Goal: Information Seeking & Learning: Learn about a topic

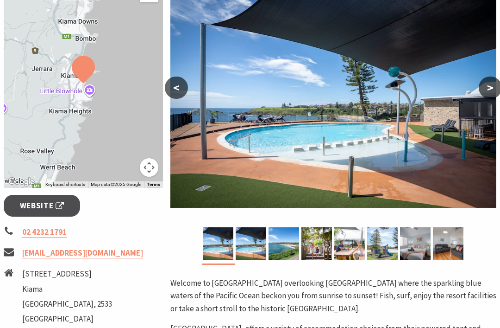
scroll to position [193, 0]
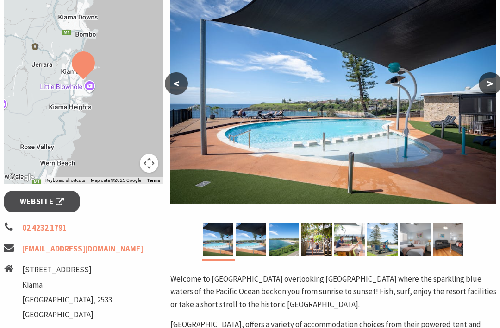
click at [253, 244] on img at bounding box center [251, 239] width 31 height 32
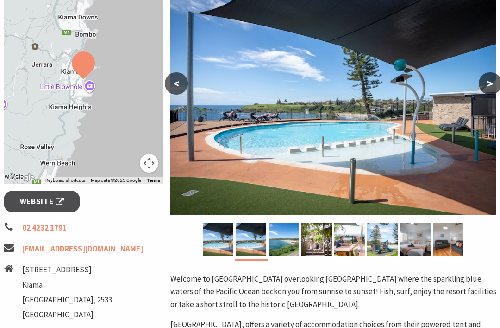
click at [278, 246] on img at bounding box center [284, 239] width 31 height 32
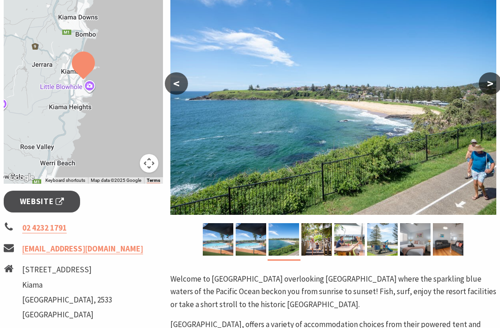
click at [319, 238] on img at bounding box center [317, 239] width 31 height 32
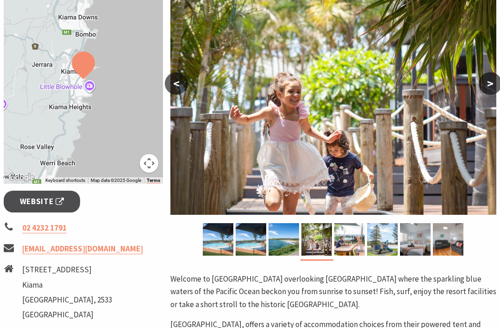
click at [347, 249] on img at bounding box center [349, 239] width 31 height 32
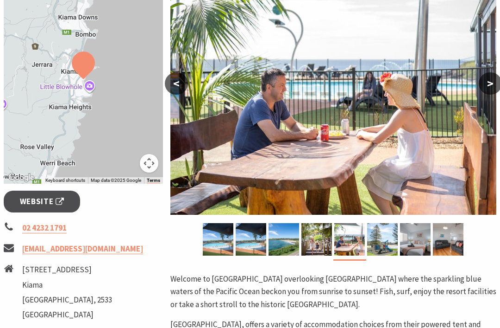
click at [379, 245] on img at bounding box center [382, 239] width 31 height 32
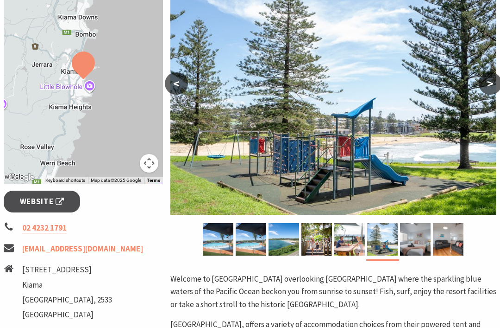
click at [420, 243] on img at bounding box center [415, 239] width 31 height 32
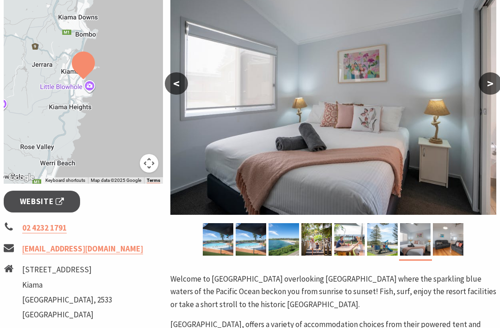
click at [387, 246] on img at bounding box center [382, 239] width 31 height 32
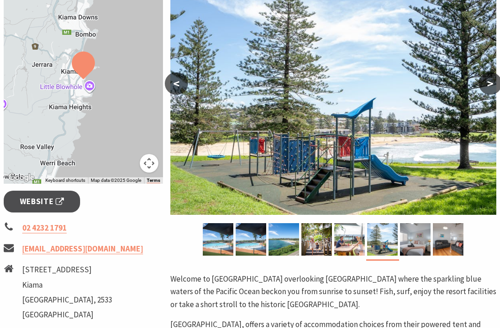
click at [449, 241] on img at bounding box center [448, 239] width 31 height 32
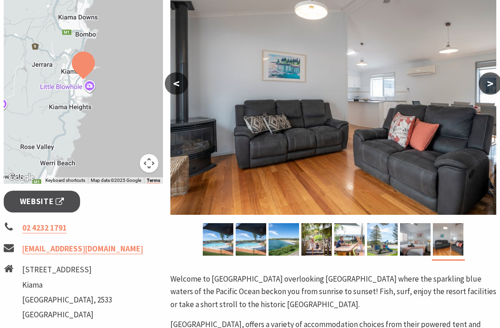
click at [420, 246] on img at bounding box center [415, 239] width 31 height 32
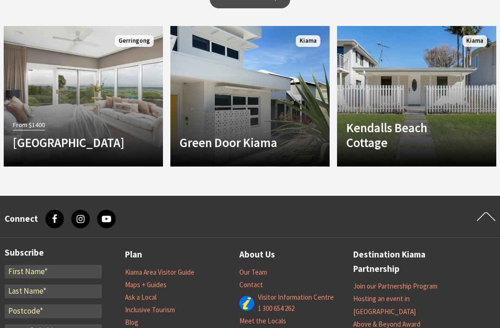
scroll to position [925, 0]
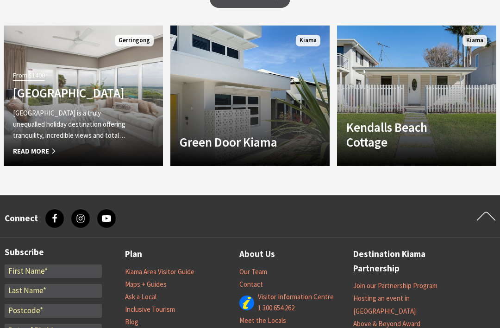
click at [22, 156] on link "Another Image Used From $1400 EagleView Park EagleView Park is a truly unequall…" at bounding box center [83, 95] width 159 height 140
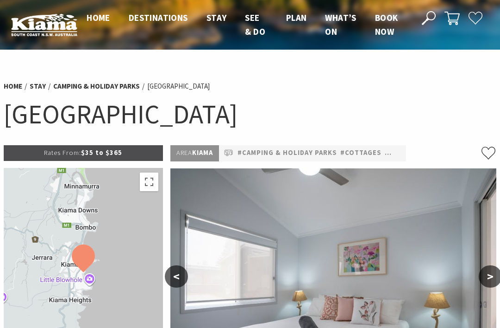
scroll to position [0, 0]
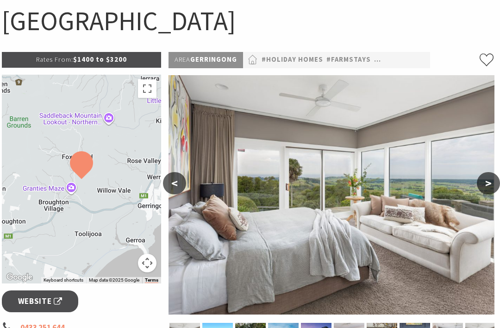
scroll to position [97, 2]
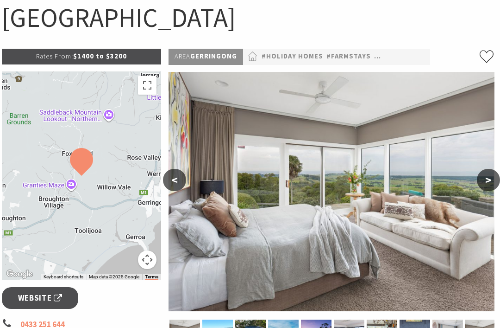
click at [494, 182] on button ">" at bounding box center [488, 180] width 23 height 22
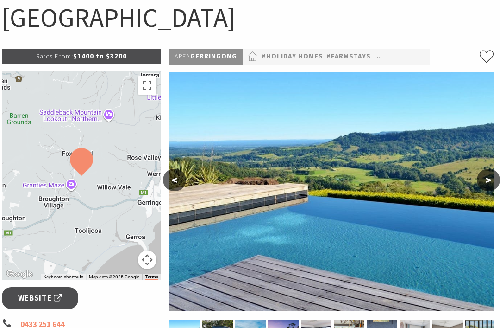
click at [487, 189] on button ">" at bounding box center [488, 180] width 23 height 22
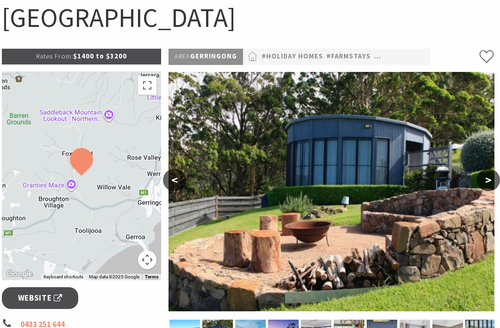
click at [489, 183] on button ">" at bounding box center [488, 180] width 23 height 22
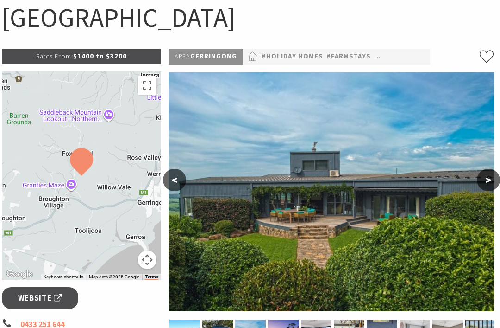
click at [487, 184] on button ">" at bounding box center [488, 180] width 23 height 22
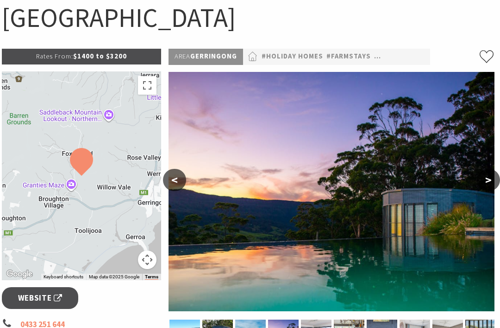
click at [487, 183] on button ">" at bounding box center [488, 180] width 23 height 22
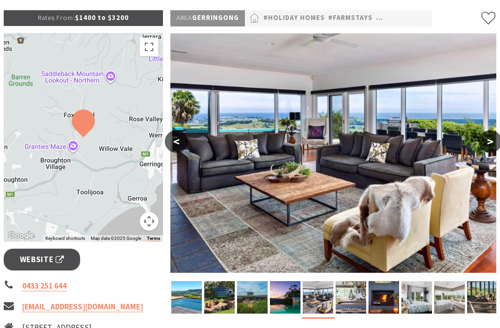
scroll to position [125, 0]
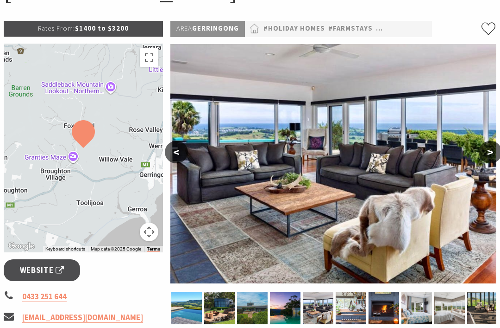
click at [346, 308] on img at bounding box center [351, 307] width 31 height 32
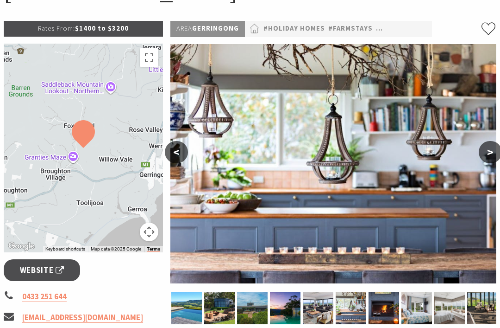
click at [381, 307] on img at bounding box center [384, 307] width 31 height 32
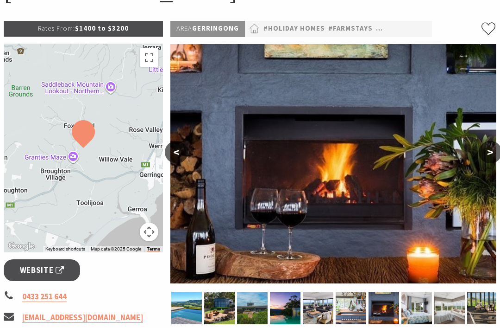
click at [416, 314] on img at bounding box center [417, 307] width 31 height 32
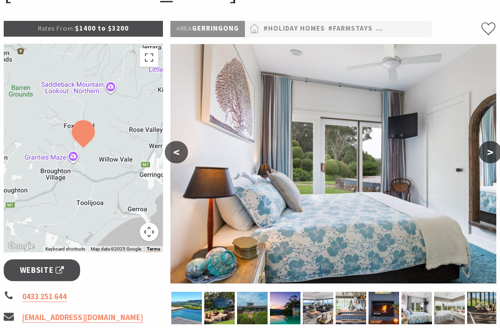
click at [449, 313] on img at bounding box center [450, 307] width 31 height 32
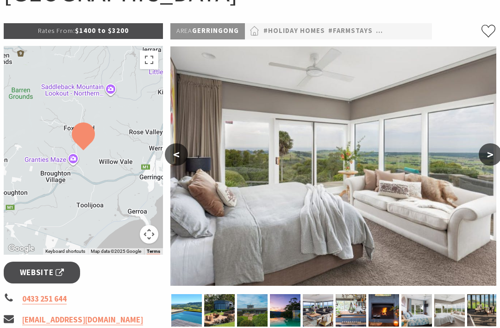
scroll to position [122, 0]
click at [479, 311] on img at bounding box center [482, 310] width 31 height 32
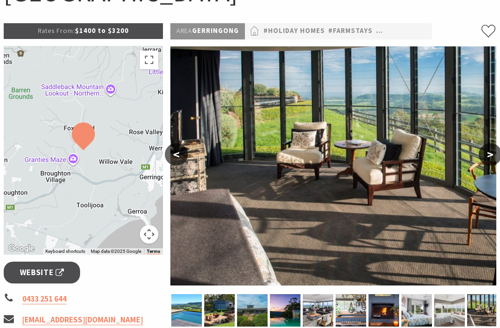
click at [493, 161] on button ">" at bounding box center [490, 154] width 23 height 22
click at [498, 153] on button ">" at bounding box center [490, 154] width 23 height 22
click at [487, 161] on button ">" at bounding box center [490, 154] width 23 height 22
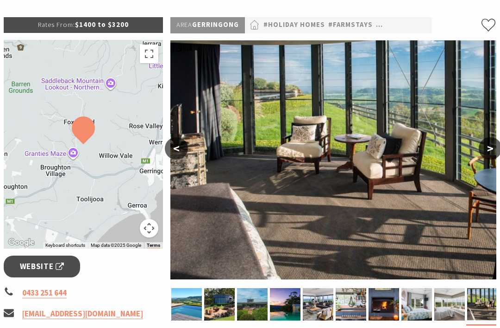
scroll to position [128, 0]
click at [487, 149] on button ">" at bounding box center [490, 148] width 23 height 22
click at [485, 150] on button ">" at bounding box center [490, 148] width 23 height 22
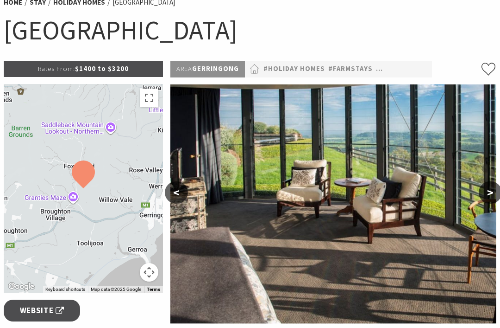
scroll to position [87, 0]
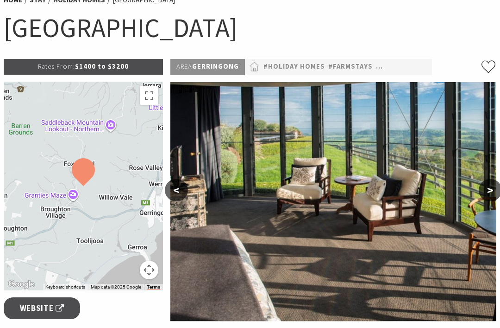
click at [488, 195] on button ">" at bounding box center [490, 190] width 23 height 22
click at [482, 193] on button ">" at bounding box center [490, 190] width 23 height 22
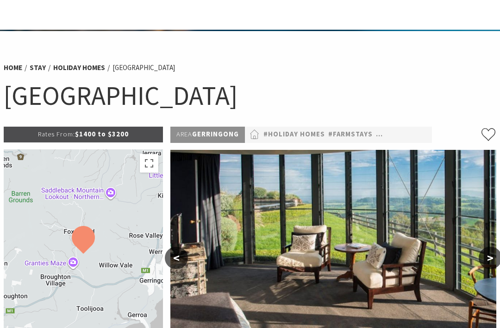
scroll to position [0, 0]
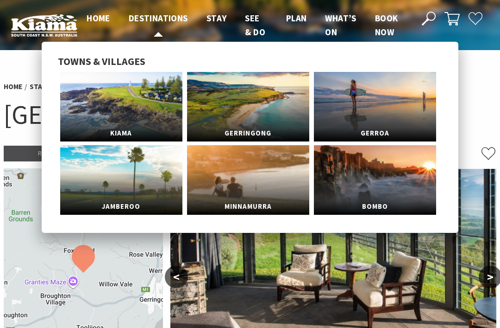
click at [147, 19] on span "Destinations" at bounding box center [158, 18] width 59 height 11
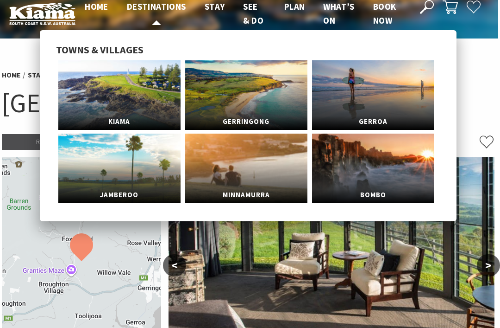
scroll to position [0, 2]
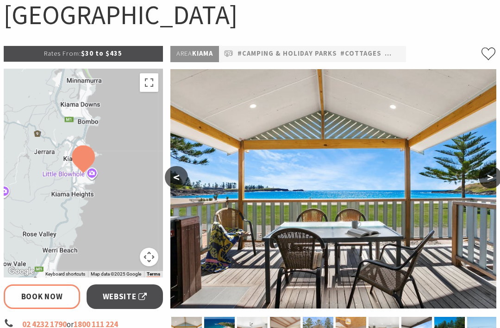
select select "3"
select select "2"
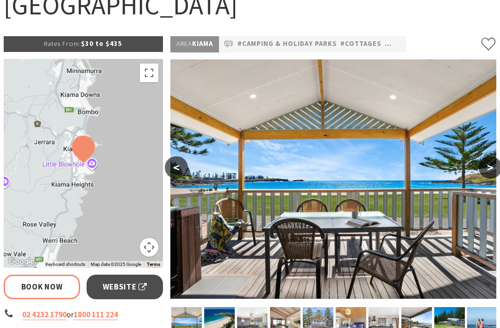
scroll to position [117, 0]
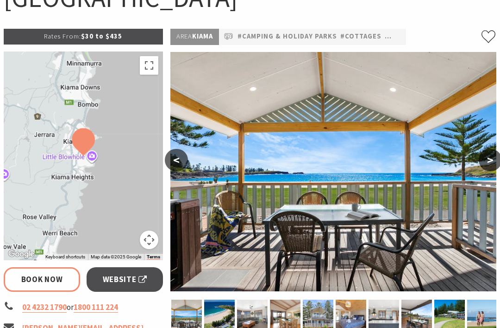
click at [496, 165] on button ">" at bounding box center [490, 160] width 23 height 22
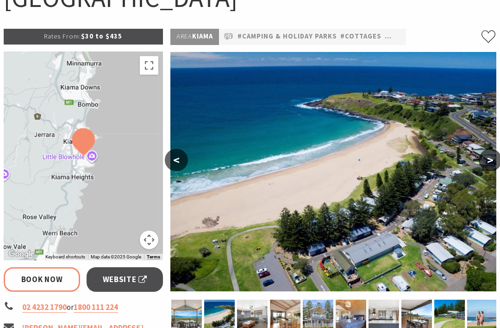
click at [497, 160] on button ">" at bounding box center [490, 160] width 23 height 22
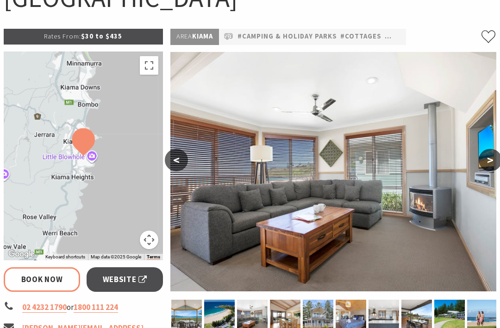
click at [492, 164] on button ">" at bounding box center [490, 160] width 23 height 22
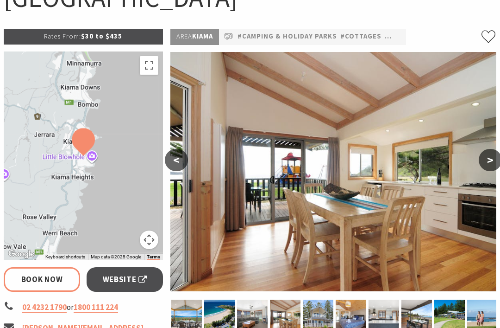
click at [490, 167] on button ">" at bounding box center [490, 160] width 23 height 22
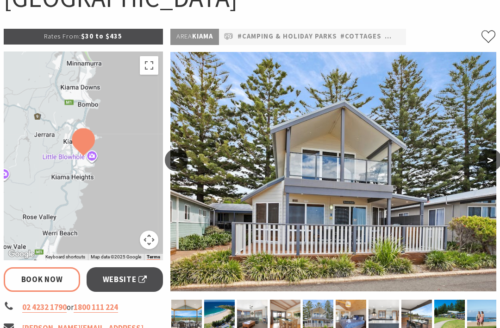
click at [489, 167] on button ">" at bounding box center [490, 160] width 23 height 22
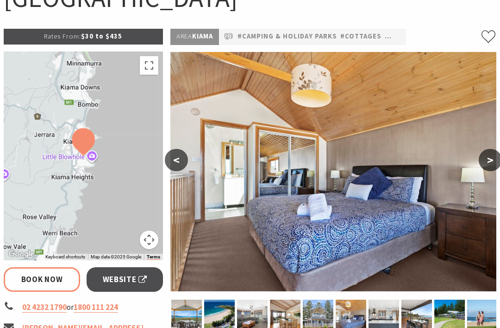
click at [494, 163] on button ">" at bounding box center [490, 160] width 23 height 22
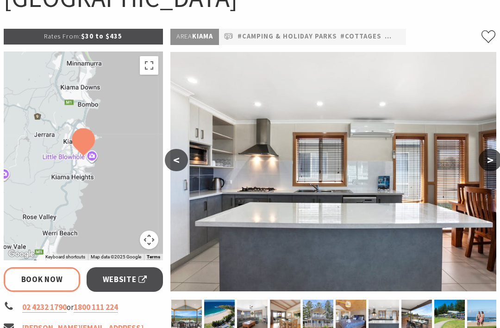
click at [494, 163] on button ">" at bounding box center [490, 160] width 23 height 22
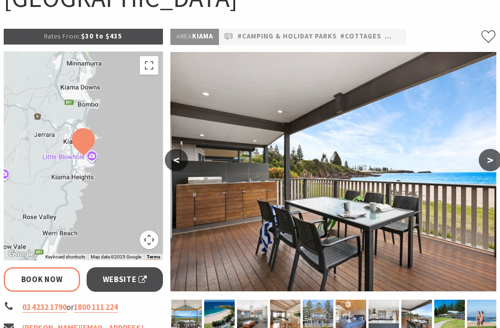
click at [494, 163] on button ">" at bounding box center [490, 160] width 23 height 22
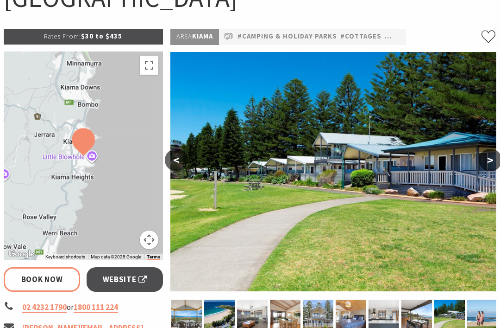
click at [488, 164] on button ">" at bounding box center [490, 160] width 23 height 22
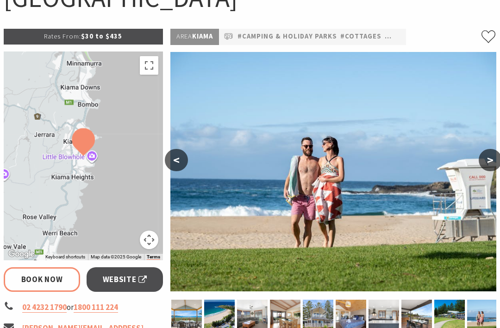
click at [491, 164] on button ">" at bounding box center [490, 160] width 23 height 22
click at [492, 164] on button ">" at bounding box center [490, 160] width 23 height 22
click at [496, 159] on button ">" at bounding box center [490, 160] width 23 height 22
click at [492, 158] on button ">" at bounding box center [490, 160] width 23 height 22
click at [486, 159] on button ">" at bounding box center [490, 160] width 23 height 22
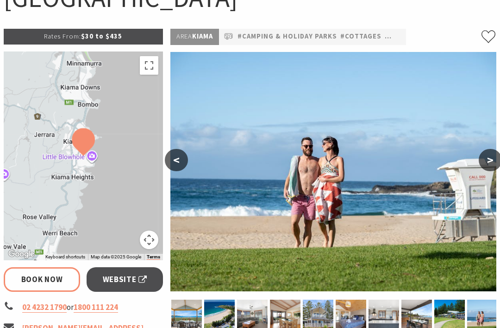
click at [220, 319] on img at bounding box center [219, 315] width 31 height 32
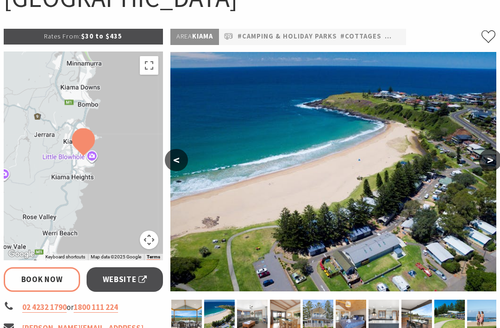
click at [253, 315] on img at bounding box center [252, 315] width 31 height 32
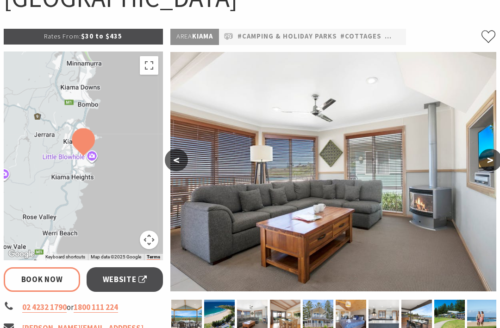
click at [293, 315] on img at bounding box center [285, 315] width 31 height 32
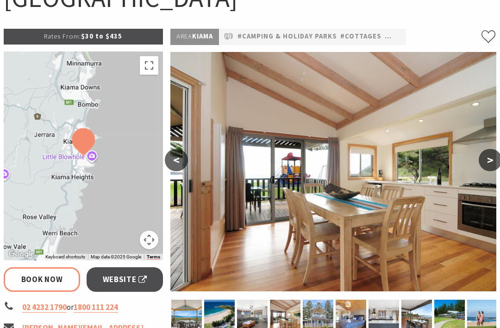
click at [315, 309] on img at bounding box center [318, 315] width 31 height 32
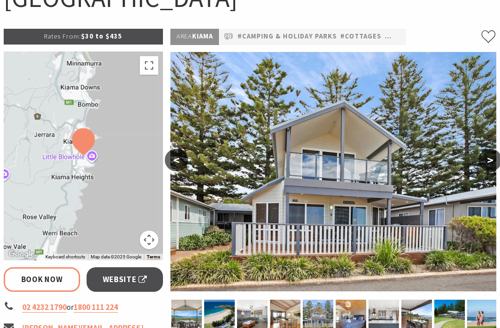
click at [347, 315] on img at bounding box center [351, 315] width 31 height 32
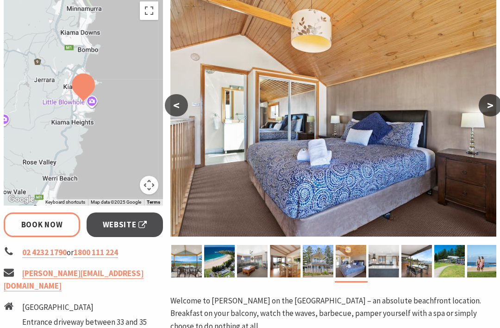
scroll to position [177, 0]
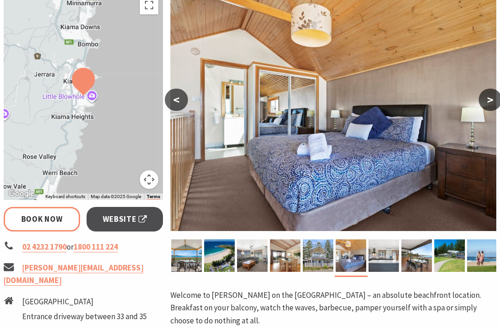
click at [422, 256] on img at bounding box center [417, 255] width 31 height 32
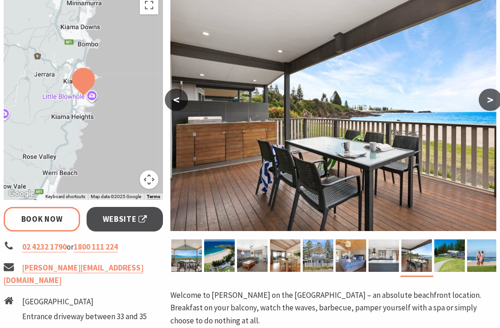
click at [455, 261] on img at bounding box center [450, 255] width 31 height 32
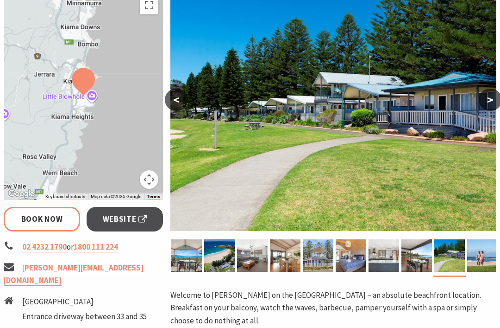
click at [484, 258] on img at bounding box center [482, 255] width 31 height 32
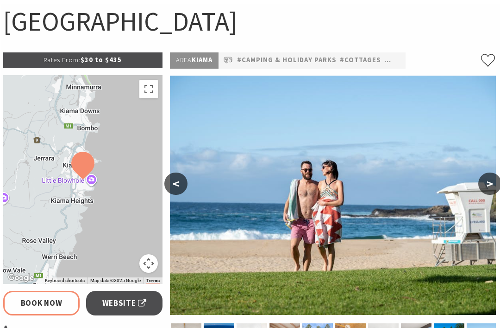
scroll to position [93, 0]
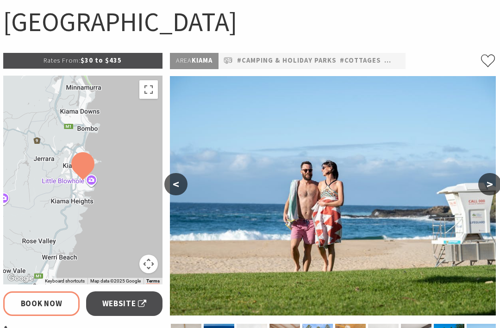
click at [490, 185] on button ">" at bounding box center [490, 184] width 23 height 22
click at [494, 183] on button ">" at bounding box center [490, 184] width 23 height 22
click at [488, 187] on button ">" at bounding box center [490, 184] width 23 height 22
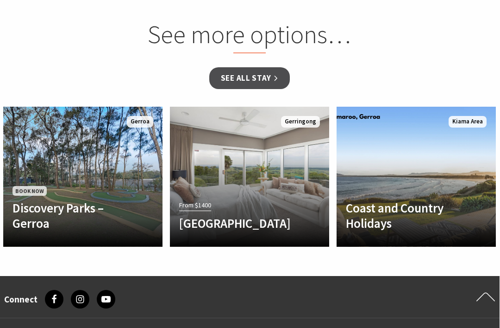
scroll to position [1015, 0]
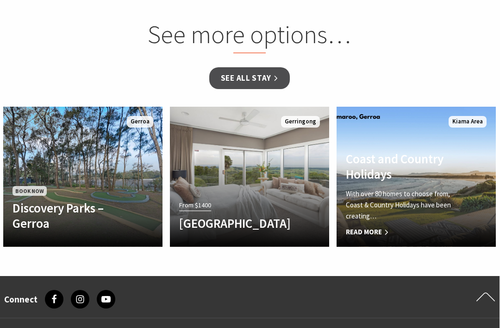
click at [429, 191] on p "With over 80 homes to choose from, Coast & Country Holidays have been creating…" at bounding box center [404, 204] width 117 height 33
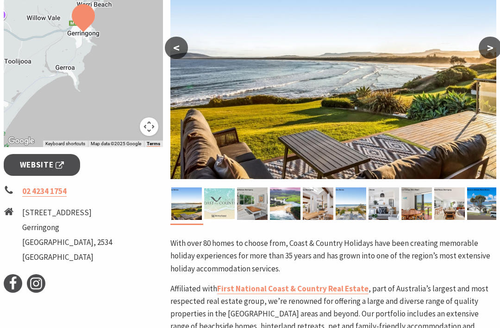
scroll to position [215, 0]
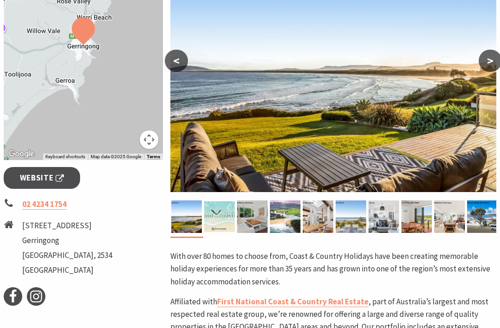
click at [487, 67] on button ">" at bounding box center [490, 61] width 23 height 22
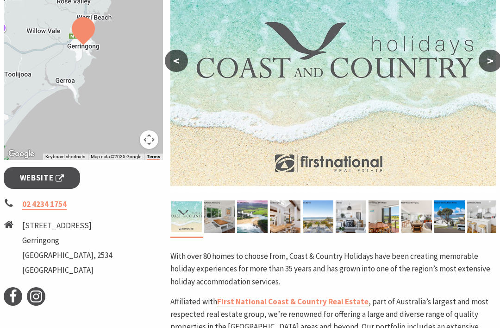
click at [488, 69] on button ">" at bounding box center [490, 61] width 23 height 22
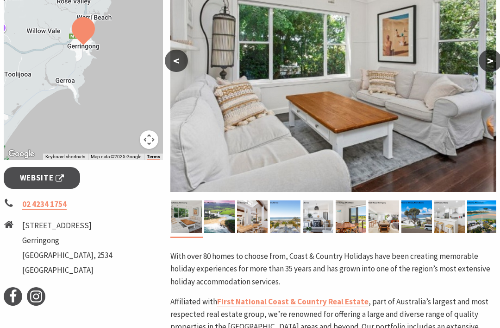
click at [488, 63] on button ">" at bounding box center [490, 61] width 23 height 22
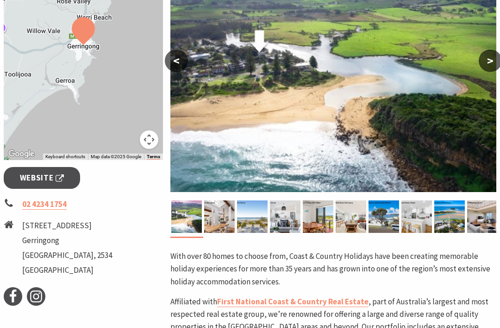
click at [480, 74] on img at bounding box center [333, 72] width 326 height 239
click at [487, 47] on img at bounding box center [333, 72] width 326 height 239
click at [484, 62] on button ">" at bounding box center [490, 61] width 23 height 22
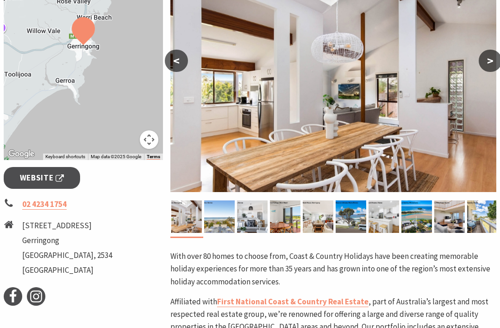
click at [486, 62] on button ">" at bounding box center [490, 61] width 23 height 22
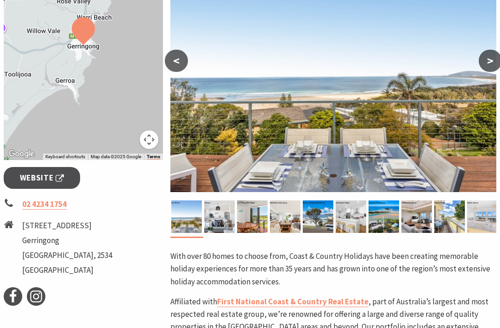
click at [492, 62] on button ">" at bounding box center [490, 61] width 23 height 22
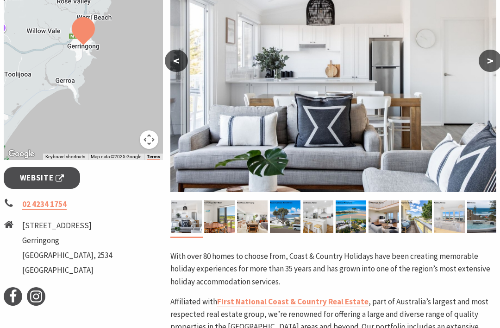
click at [485, 60] on button ">" at bounding box center [490, 61] width 23 height 22
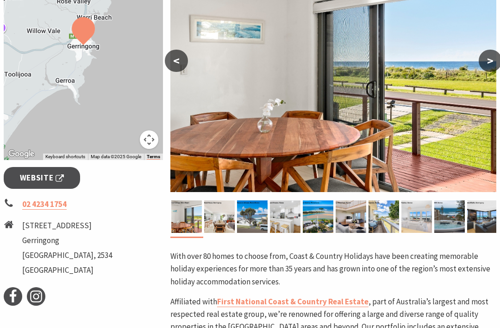
click at [485, 63] on button ">" at bounding box center [490, 61] width 23 height 22
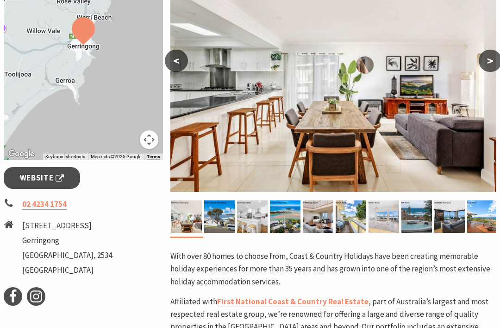
click at [487, 64] on button ">" at bounding box center [490, 61] width 23 height 22
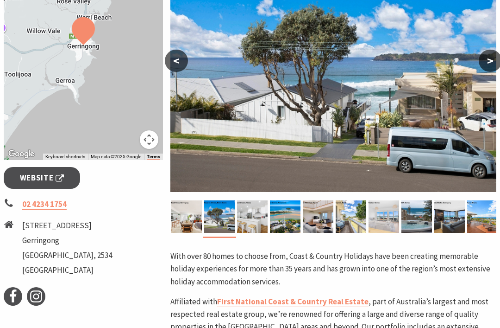
click at [488, 65] on button ">" at bounding box center [490, 61] width 23 height 22
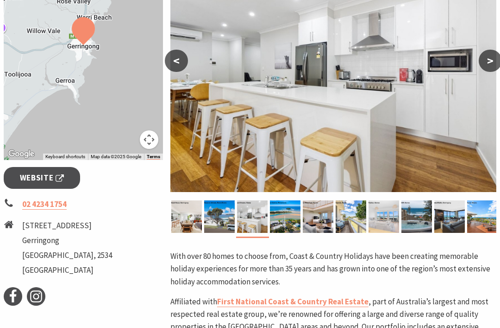
click at [486, 60] on button ">" at bounding box center [490, 61] width 23 height 22
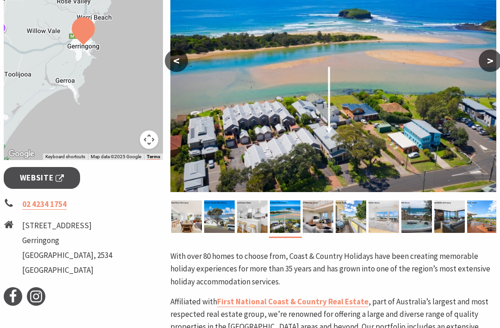
click at [491, 63] on button ">" at bounding box center [490, 61] width 23 height 22
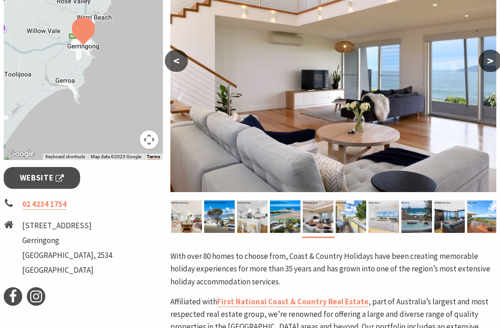
click at [487, 56] on button ">" at bounding box center [490, 61] width 23 height 22
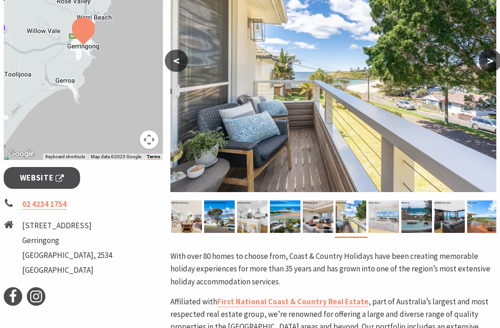
click at [486, 60] on button ">" at bounding box center [490, 61] width 23 height 22
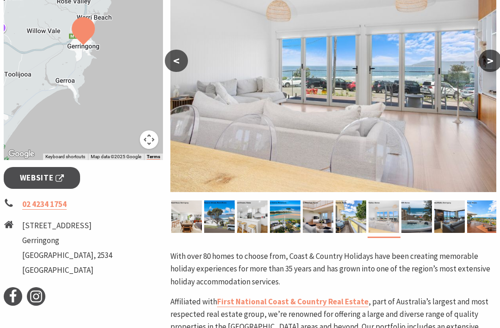
click at [490, 65] on button ">" at bounding box center [490, 61] width 23 height 22
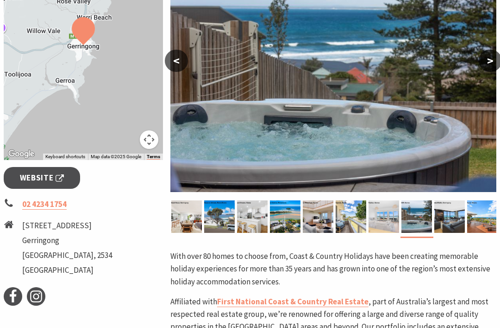
click at [493, 66] on button ">" at bounding box center [490, 61] width 23 height 22
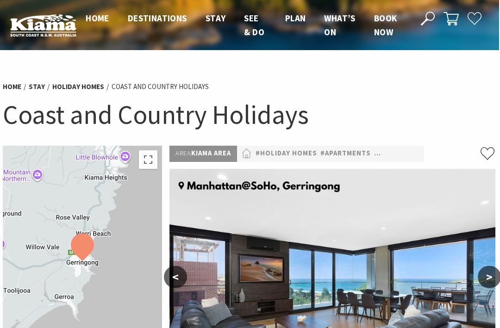
scroll to position [0, 0]
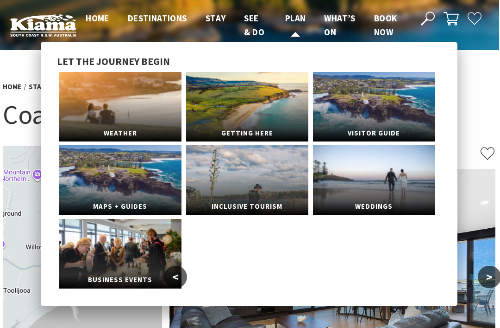
click at [297, 16] on span "Plan" at bounding box center [296, 18] width 21 height 11
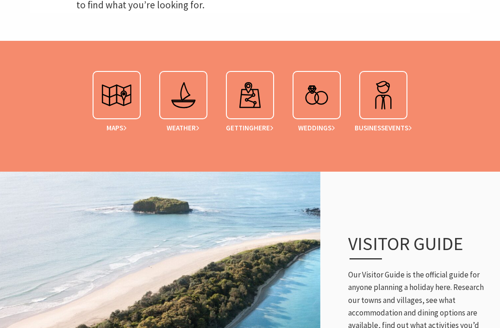
scroll to position [371, 0]
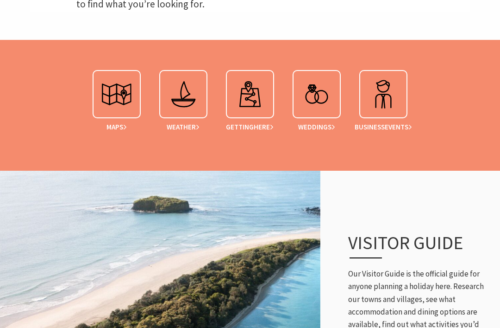
click at [324, 129] on span "Weddings" at bounding box center [316, 127] width 37 height 8
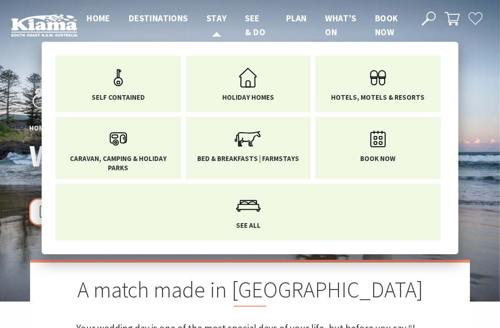
click at [220, 21] on span "Stay" at bounding box center [217, 18] width 20 height 11
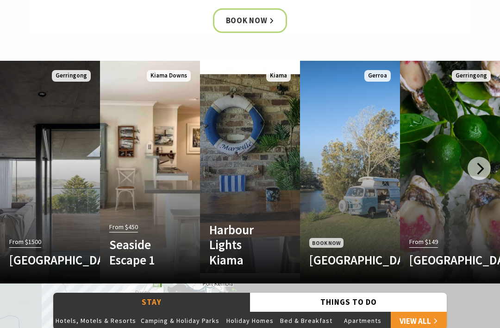
scroll to position [480, 0]
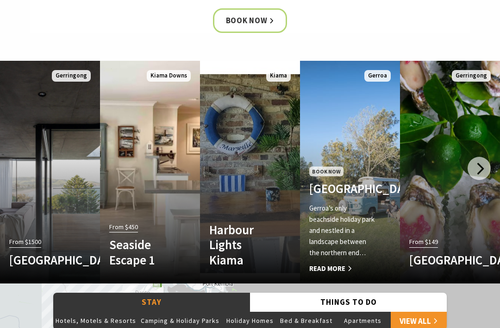
click at [346, 266] on span "Read More" at bounding box center [342, 268] width 67 height 11
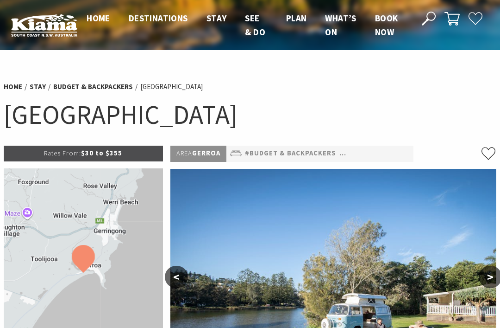
select select "3"
select select "2"
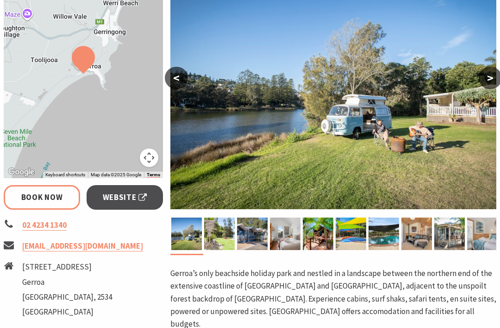
scroll to position [199, 0]
click at [218, 233] on img at bounding box center [219, 233] width 31 height 32
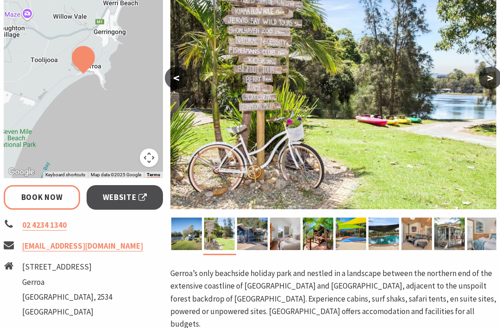
click at [257, 240] on img at bounding box center [252, 233] width 31 height 32
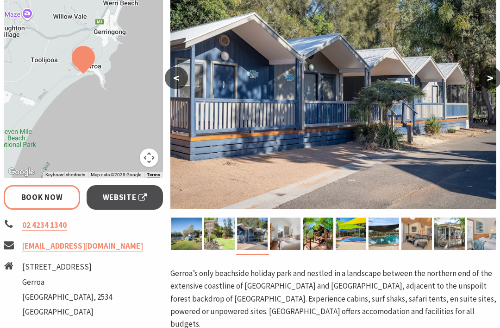
click at [293, 236] on img at bounding box center [285, 233] width 31 height 32
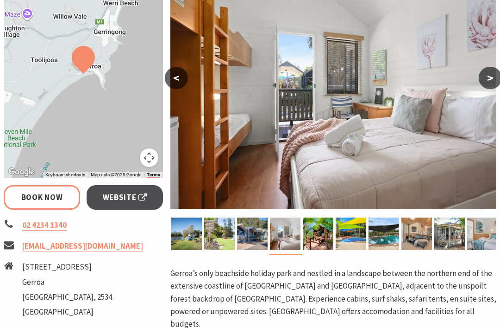
click at [315, 238] on img at bounding box center [318, 233] width 31 height 32
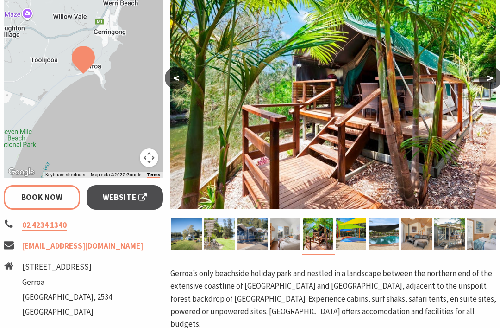
click at [347, 233] on img at bounding box center [351, 233] width 31 height 32
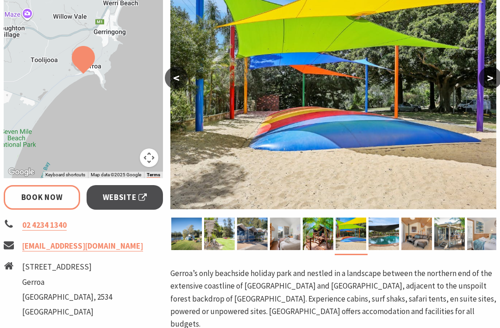
click at [388, 237] on img at bounding box center [384, 233] width 31 height 32
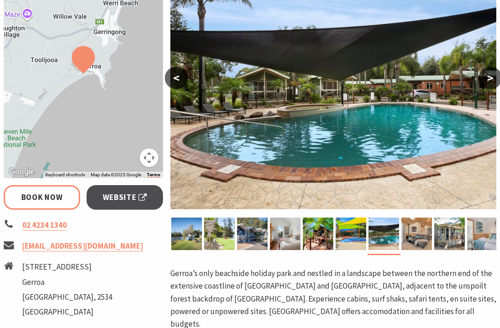
click at [418, 237] on img at bounding box center [417, 233] width 31 height 32
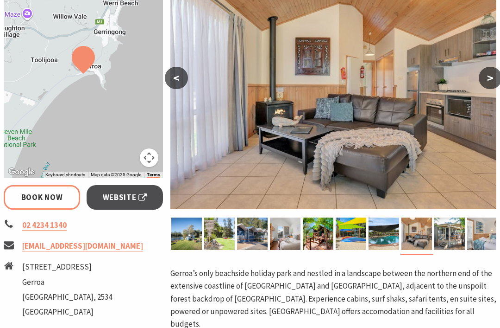
click at [447, 238] on img at bounding box center [450, 233] width 31 height 32
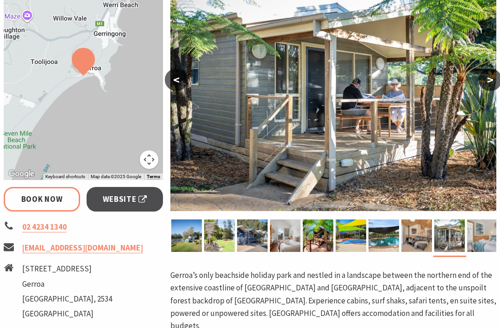
scroll to position [196, 0]
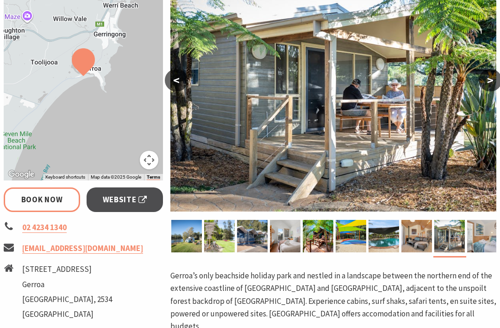
click at [481, 233] on img at bounding box center [482, 236] width 31 height 32
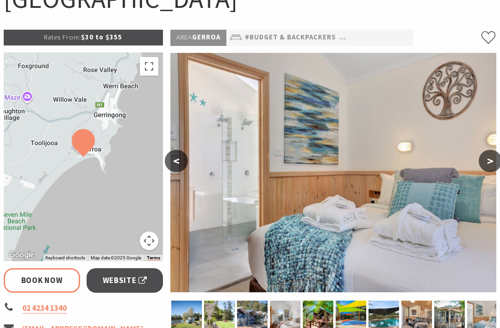
scroll to position [117, 0]
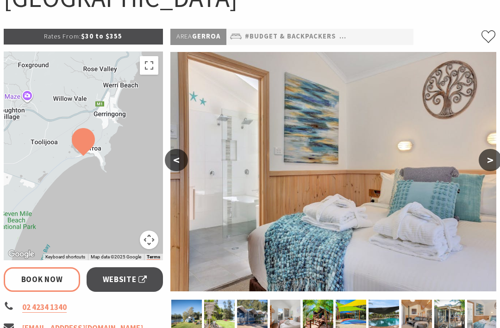
click at [488, 158] on button ">" at bounding box center [490, 160] width 23 height 22
click at [489, 166] on button ">" at bounding box center [490, 160] width 23 height 22
click at [488, 164] on button ">" at bounding box center [490, 160] width 23 height 22
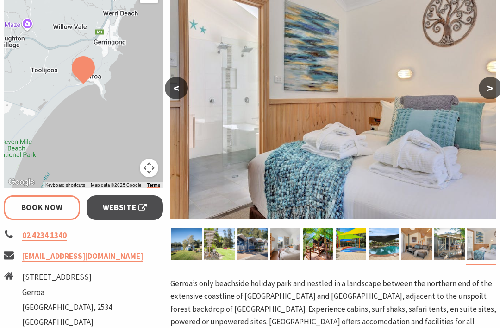
scroll to position [197, 0]
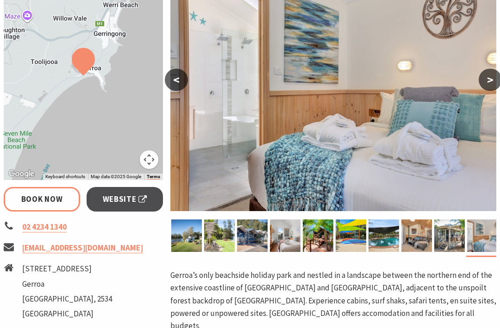
click at [381, 238] on img at bounding box center [384, 235] width 31 height 32
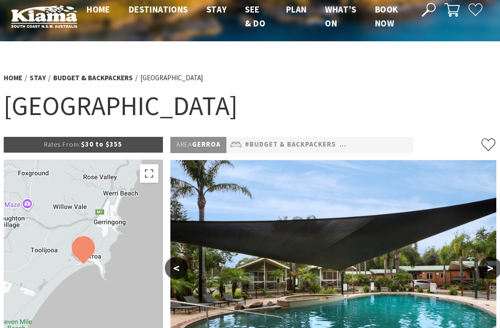
scroll to position [0, 0]
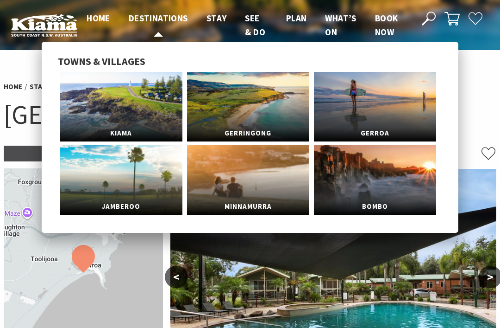
click at [170, 20] on span "Destinations" at bounding box center [158, 18] width 59 height 11
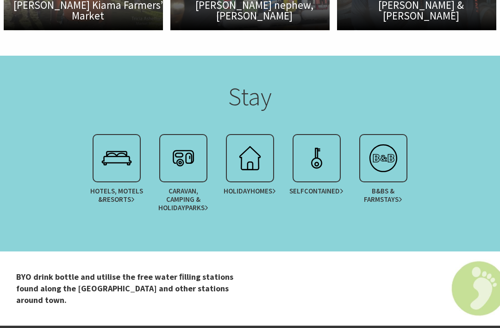
scroll to position [1892, 0]
click at [126, 187] on span "Hotels, Motels & Resorts" at bounding box center [117, 195] width 58 height 17
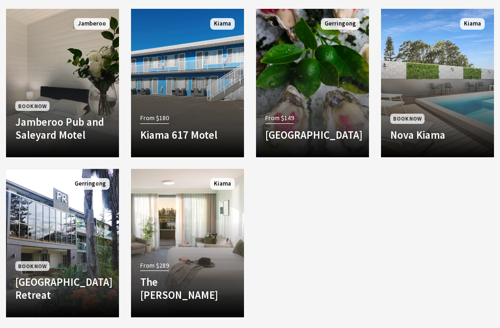
scroll to position [776, 0]
click at [344, 122] on div "From $149 Mercure Gerringong Resort Situated in the seaside village of Gerringo…" at bounding box center [312, 129] width 113 height 37
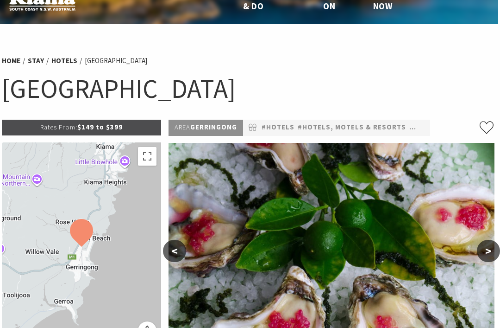
scroll to position [0, 2]
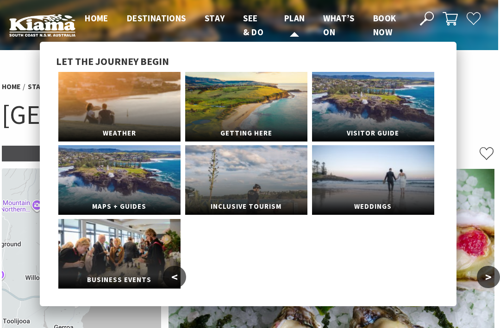
click at [288, 17] on span "Plan" at bounding box center [294, 18] width 21 height 11
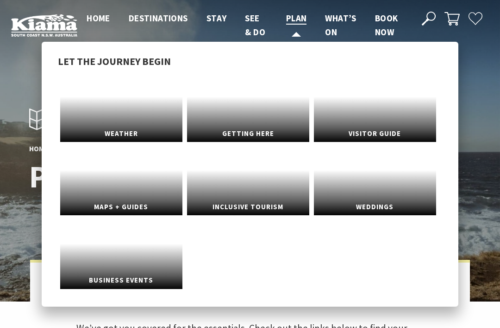
click at [302, 21] on span "Plan" at bounding box center [296, 18] width 21 height 11
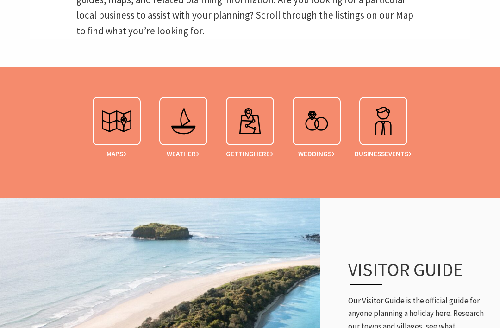
scroll to position [344, 0]
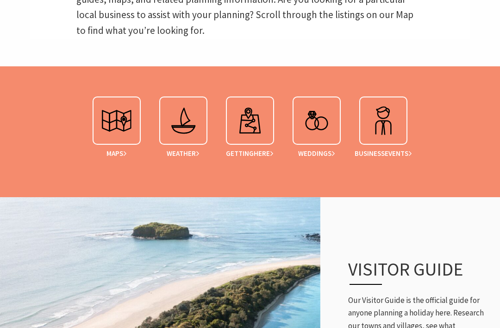
click at [387, 157] on span "Events" at bounding box center [398, 153] width 27 height 8
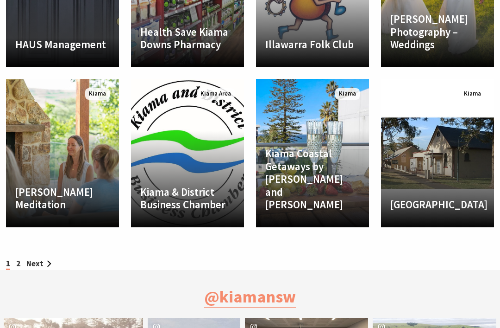
scroll to position [2055, 0]
click at [313, 164] on h4 "Kiama Coastal Getaways by Raine and Horne" at bounding box center [312, 178] width 95 height 64
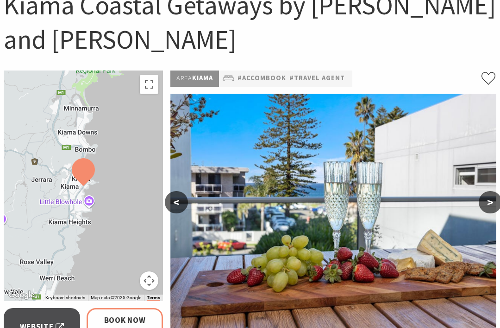
scroll to position [112, 0]
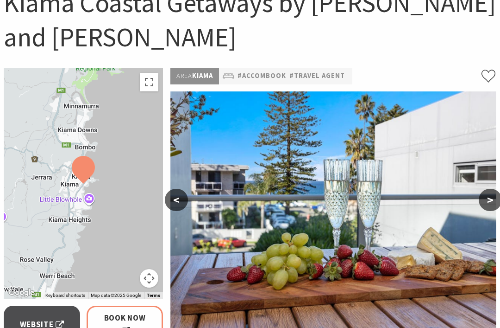
click at [490, 189] on button ">" at bounding box center [490, 200] width 23 height 22
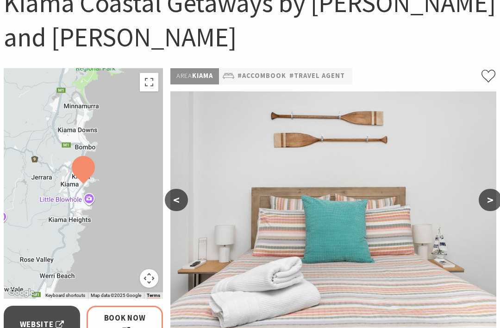
click at [489, 189] on button ">" at bounding box center [490, 200] width 23 height 22
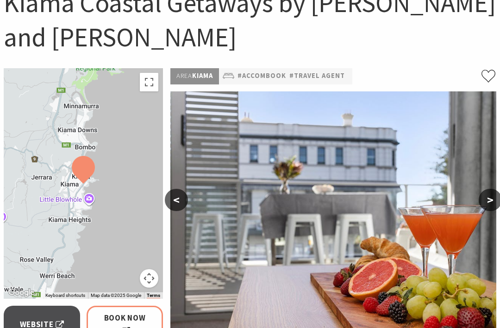
click at [486, 189] on button ">" at bounding box center [490, 200] width 23 height 22
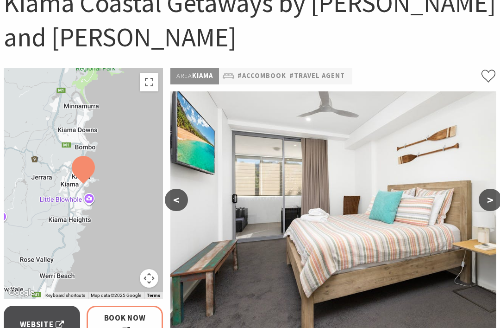
click at [492, 189] on button ">" at bounding box center [490, 200] width 23 height 22
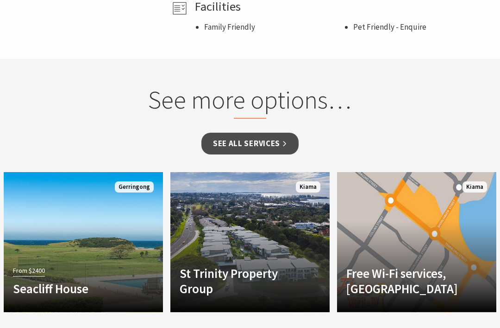
scroll to position [696, 0]
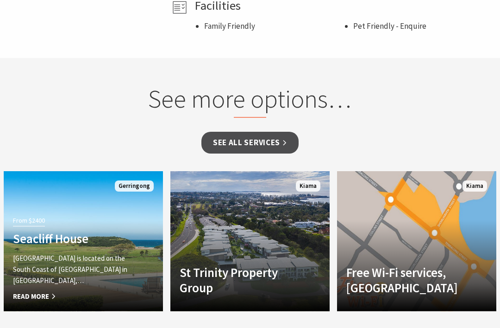
click at [52, 216] on div "From $2400 Seacliff House Seacliff House is located on the South Coast of New S…" at bounding box center [71, 258] width 135 height 88
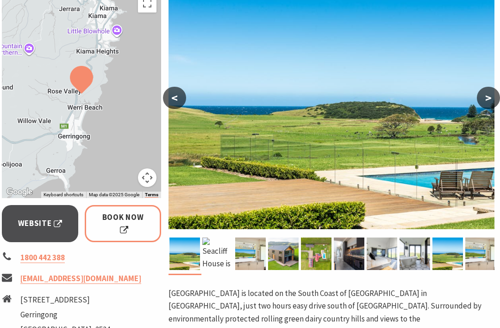
scroll to position [176, 2]
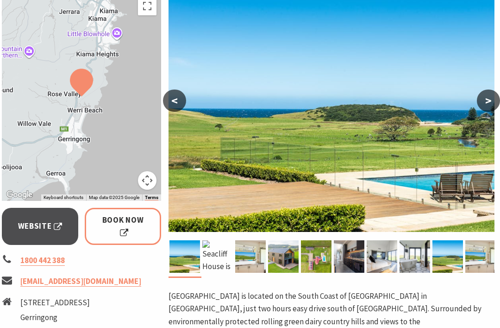
click at [492, 106] on button ">" at bounding box center [488, 100] width 23 height 22
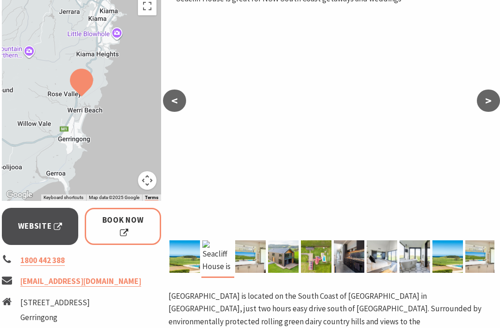
click at [488, 106] on button ">" at bounding box center [488, 100] width 23 height 22
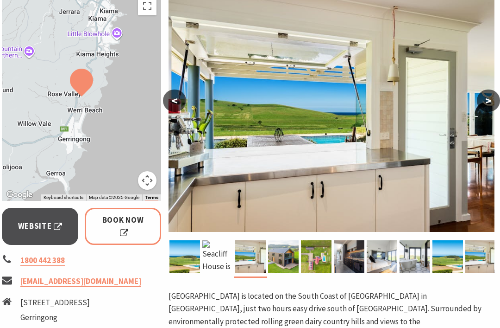
click at [485, 104] on button ">" at bounding box center [488, 100] width 23 height 22
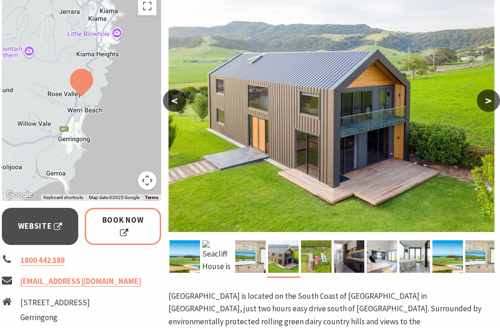
click at [485, 103] on button ">" at bounding box center [488, 100] width 23 height 22
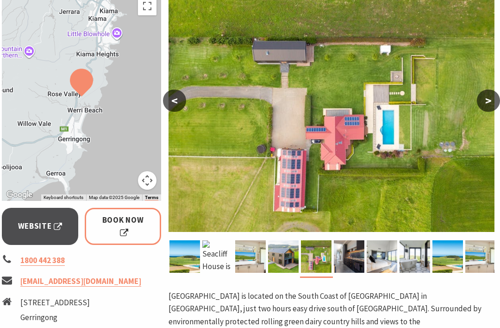
click at [484, 104] on button ">" at bounding box center [488, 100] width 23 height 22
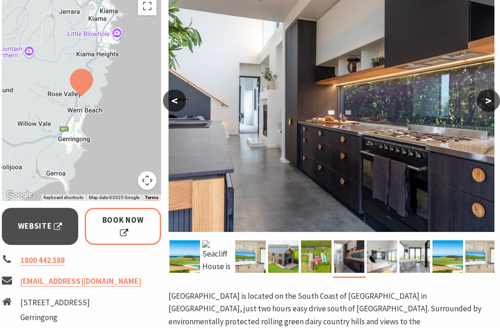
click at [492, 101] on button ">" at bounding box center [488, 100] width 23 height 22
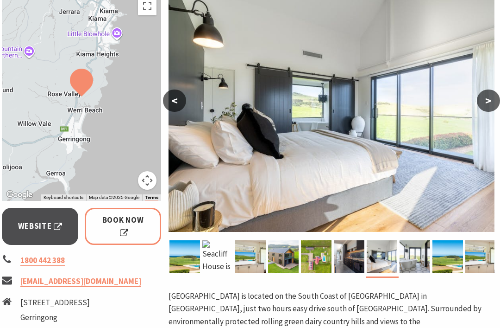
click at [484, 103] on button ">" at bounding box center [488, 100] width 23 height 22
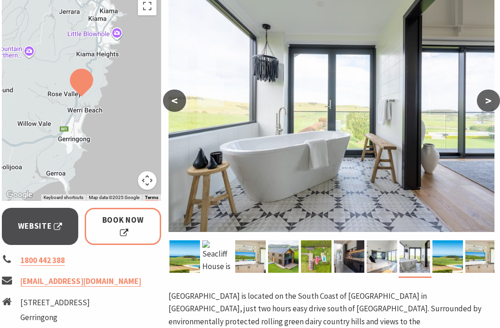
click at [485, 103] on button ">" at bounding box center [488, 100] width 23 height 22
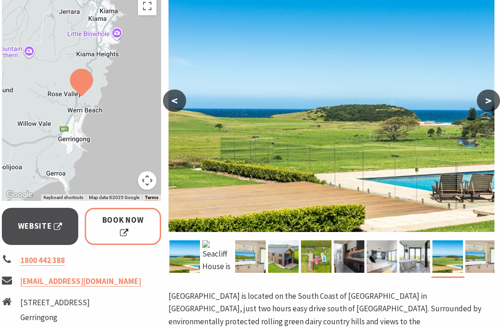
click at [485, 102] on button ">" at bounding box center [488, 100] width 23 height 22
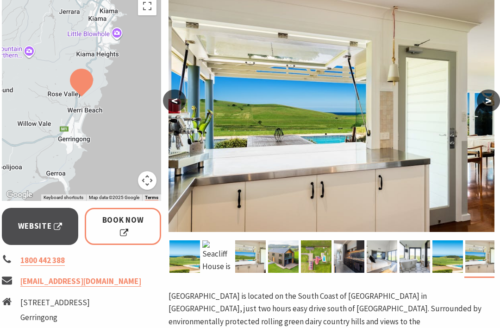
click at [486, 104] on button ">" at bounding box center [488, 100] width 23 height 22
click at [487, 105] on button ">" at bounding box center [488, 100] width 23 height 22
click at [493, 102] on button ">" at bounding box center [488, 100] width 23 height 22
click at [492, 100] on button ">" at bounding box center [488, 100] width 23 height 22
click at [486, 100] on button ">" at bounding box center [488, 100] width 23 height 22
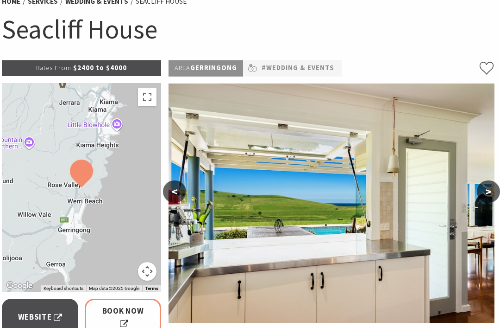
scroll to position [86, 2]
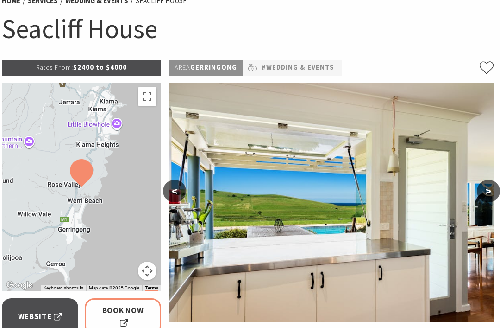
click at [493, 189] on button ">" at bounding box center [488, 191] width 23 height 22
click at [483, 194] on button ">" at bounding box center [488, 191] width 23 height 22
click at [488, 189] on button ">" at bounding box center [488, 191] width 23 height 22
click at [486, 195] on button ">" at bounding box center [488, 191] width 23 height 22
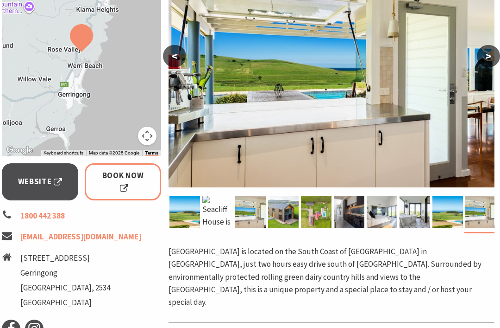
scroll to position [227, 2]
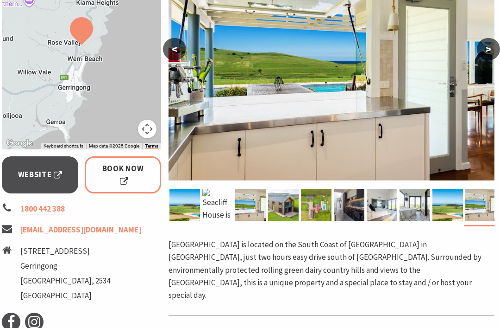
click at [17, 179] on link "Website" at bounding box center [40, 175] width 76 height 37
